Goal: Find specific page/section: Find specific page/section

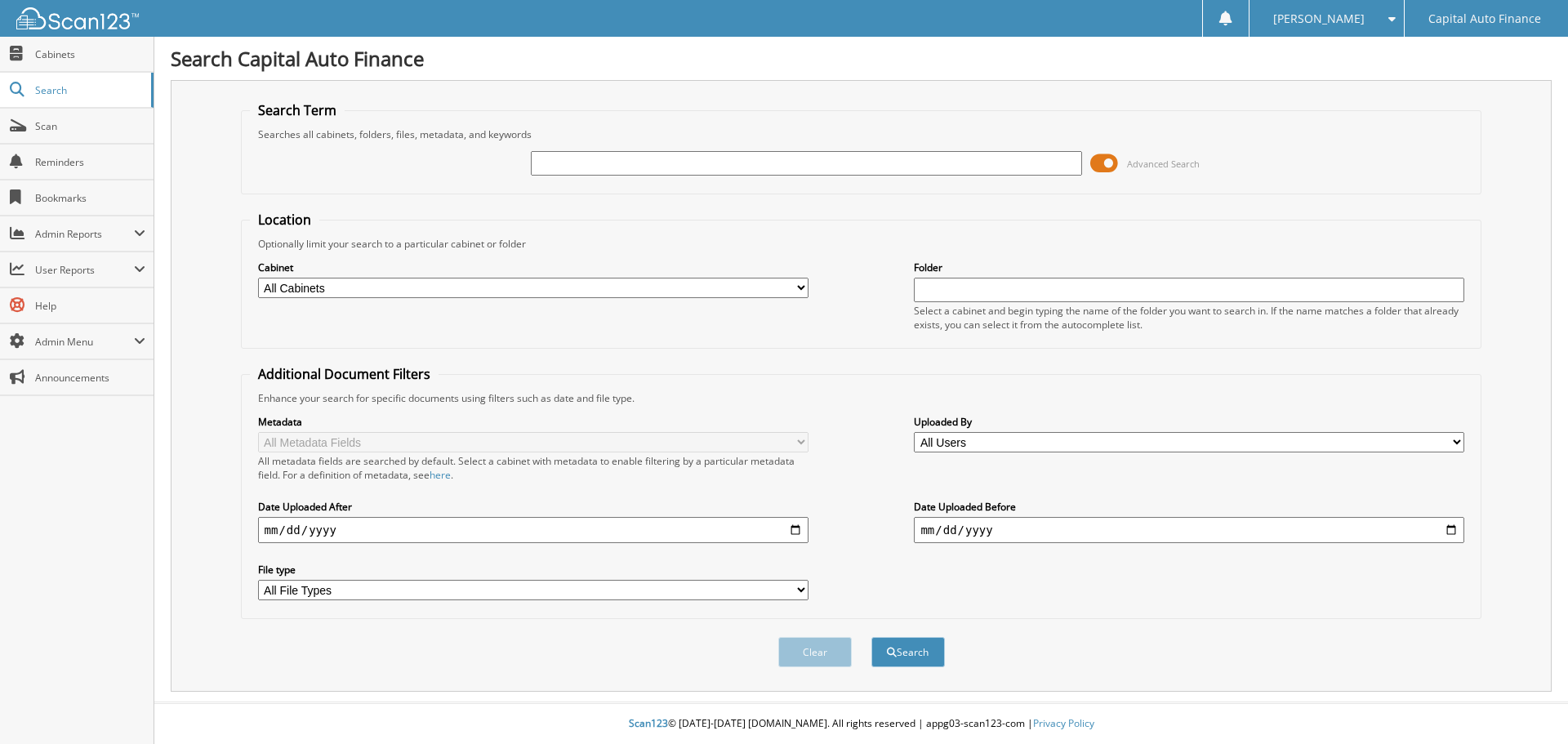
click at [604, 160] on input "text" at bounding box center [806, 163] width 551 height 25
type input "18397601"
click at [911, 649] on button "Search" at bounding box center [908, 651] width 74 height 30
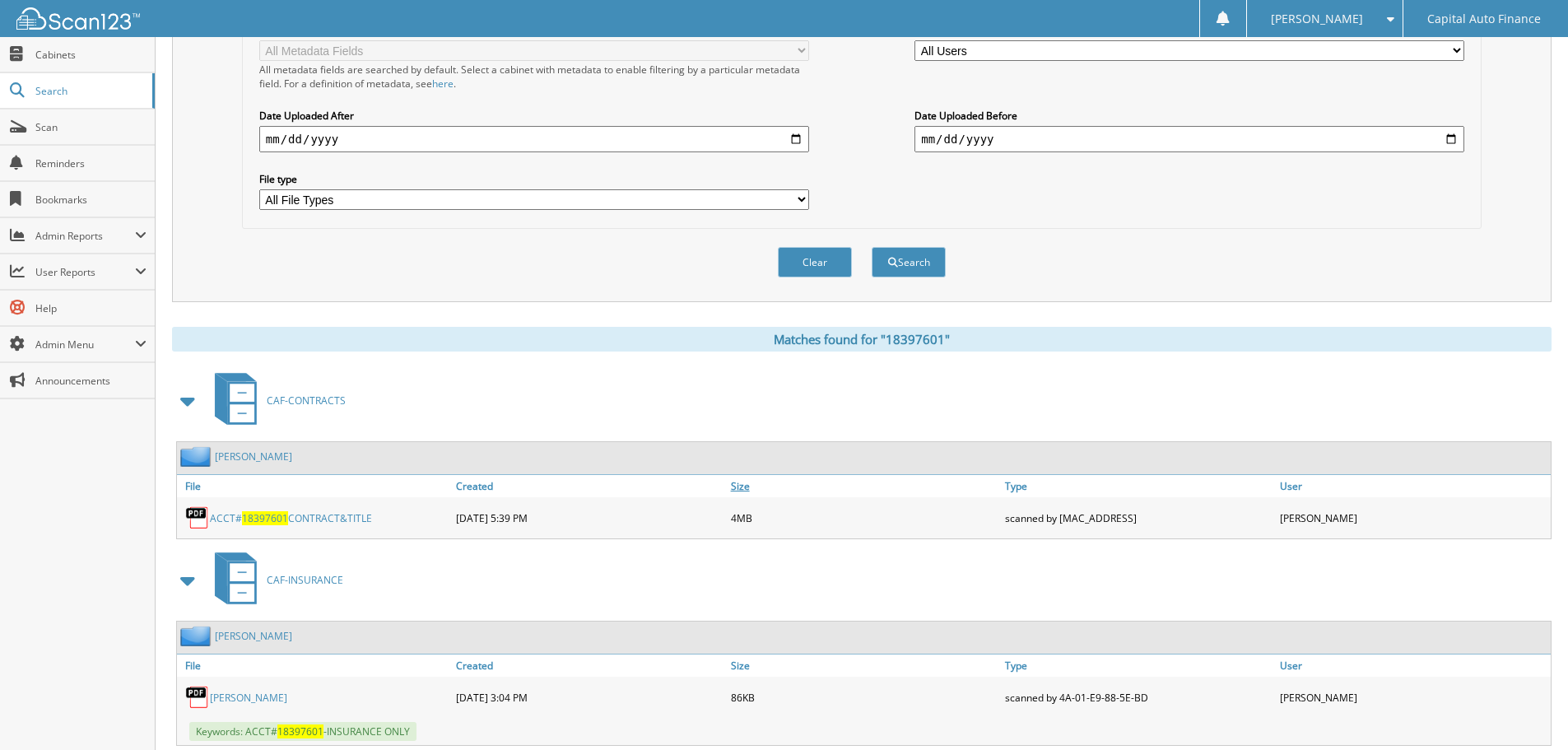
scroll to position [441, 0]
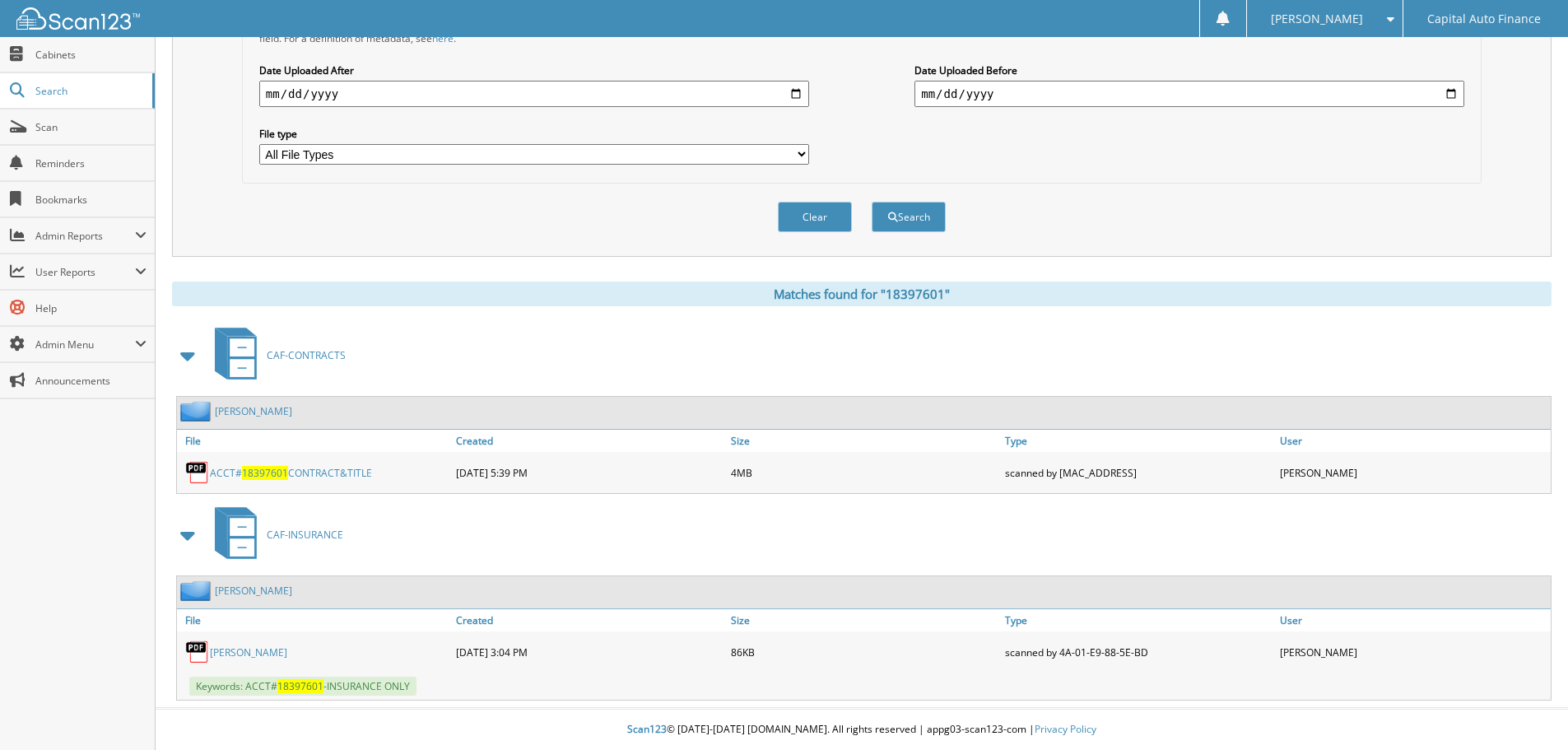
click at [253, 409] on link "[PERSON_NAME]" at bounding box center [253, 410] width 77 height 14
